Goal: Task Accomplishment & Management: Use online tool/utility

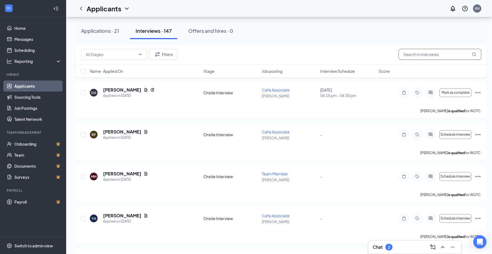
scroll to position [1351, 0]
click at [417, 57] on input "text" at bounding box center [440, 54] width 83 height 11
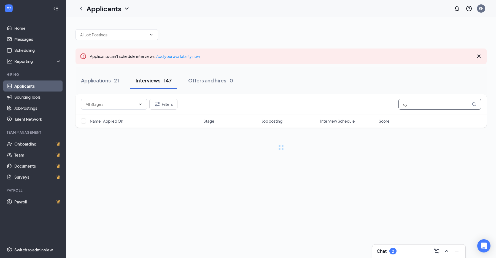
type input "c"
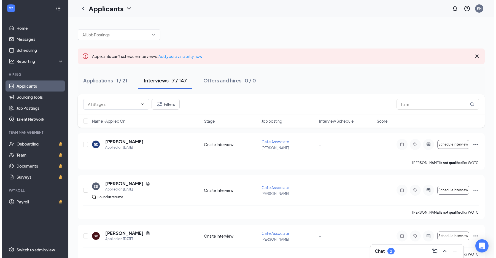
scroll to position [55, 0]
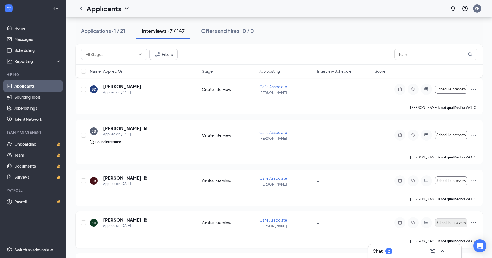
type input "ham"
click at [450, 222] on span "Schedule interview" at bounding box center [452, 223] width 30 height 4
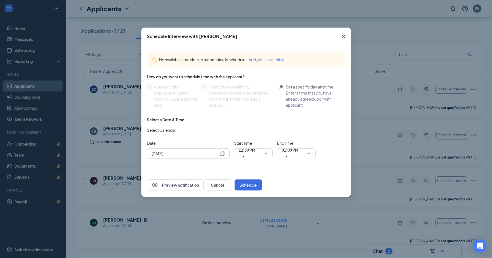
click at [226, 155] on div "[DATE]" at bounding box center [188, 153] width 83 height 10
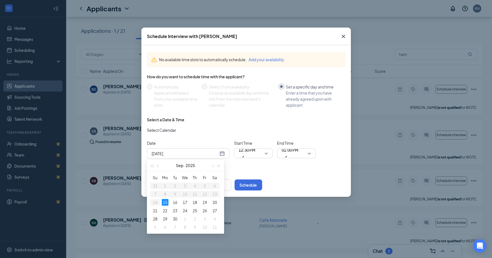
click at [258, 211] on div "Schedule Interview with [PERSON_NAME] No available time slots to automatically …" at bounding box center [246, 129] width 492 height 258
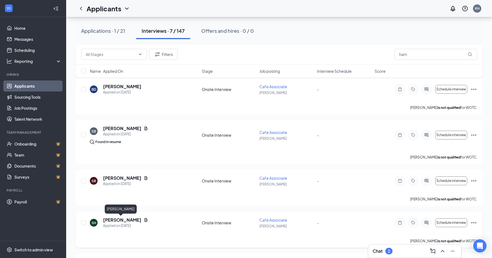
click at [124, 221] on h5 "[PERSON_NAME]" at bounding box center [122, 220] width 38 height 6
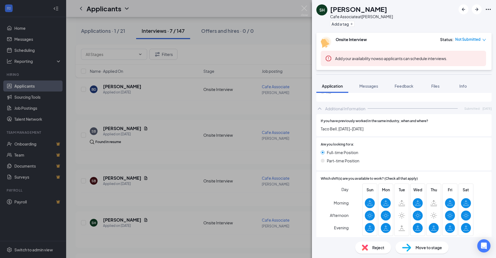
scroll to position [276, 0]
